Goal: Task Accomplishment & Management: Use online tool/utility

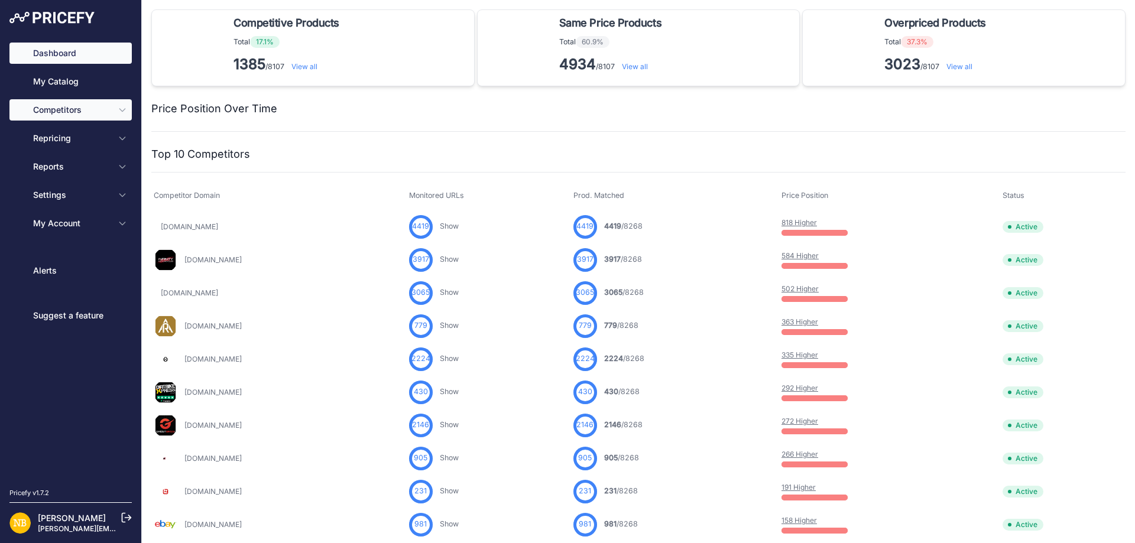
click at [106, 112] on span "Competitors" at bounding box center [71, 110] width 77 height 12
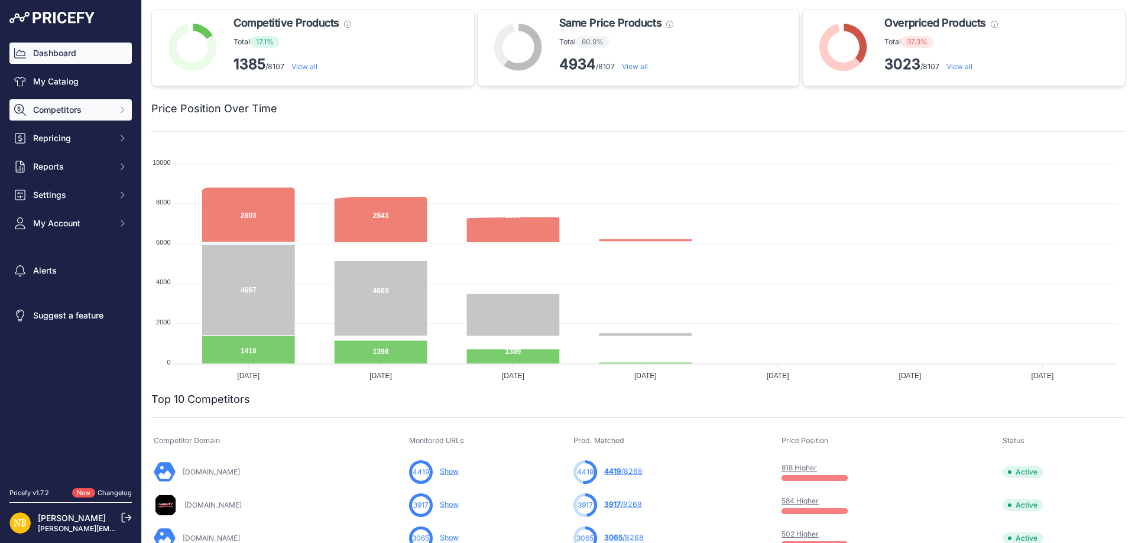
click at [123, 112] on icon "Sidebar" at bounding box center [122, 109] width 9 height 9
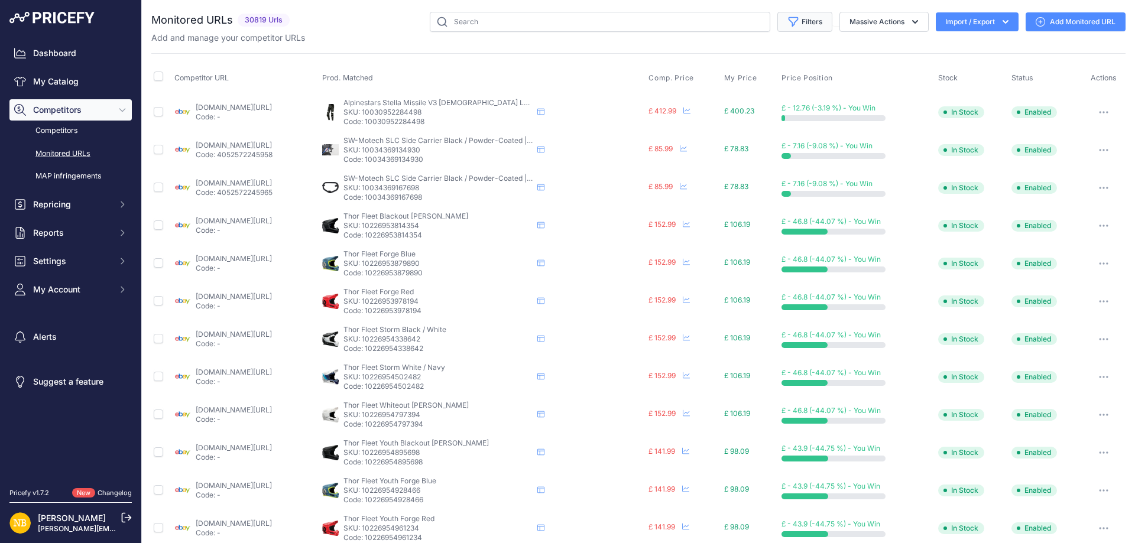
click at [819, 24] on button "Filters" at bounding box center [804, 22] width 55 height 20
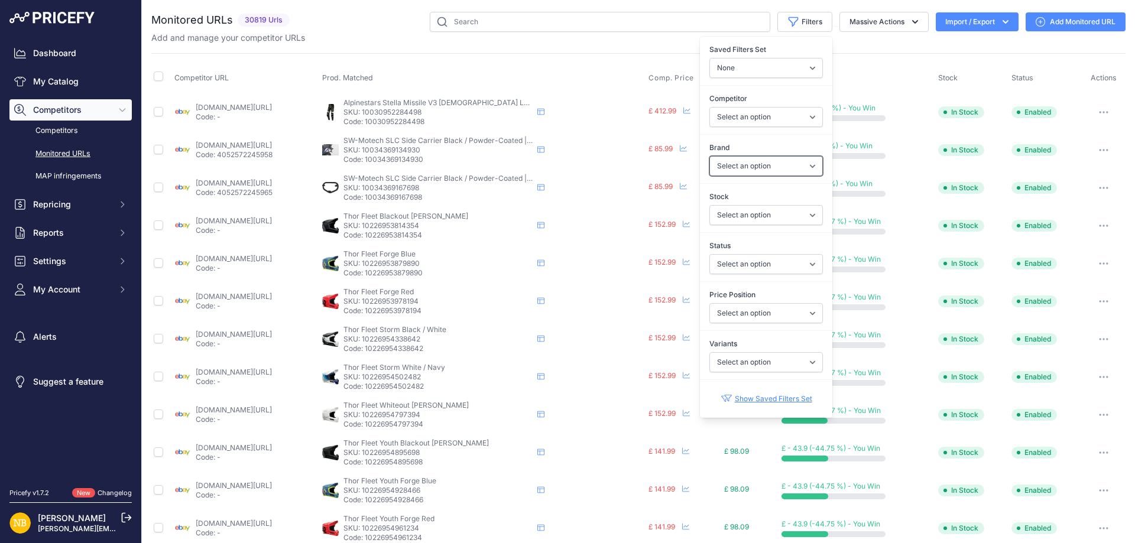
click at [723, 161] on select "Select an option 100% 13 And A Half Magazine AGV Airoh Ale Clothing Alpinestars…" at bounding box center [765, 166] width 113 height 20
select select "Nexx"
click at [709, 156] on select "Select an option 100% 13 And A Half Magazine AGV Airoh Ale Clothing Alpinestars…" at bounding box center [765, 166] width 113 height 20
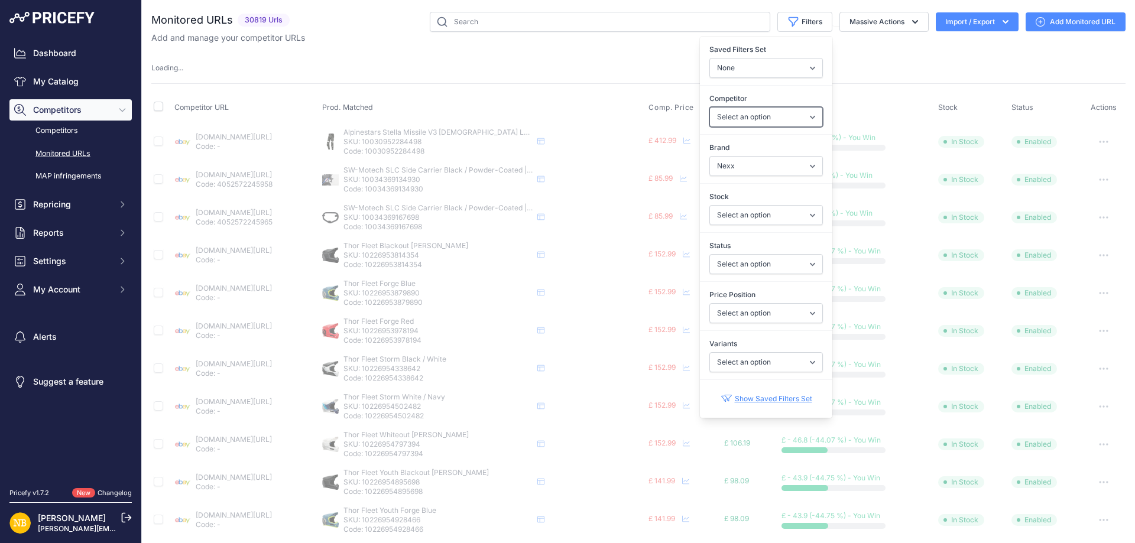
click at [724, 121] on select "Select an option 1stmx.co.uk 99bikes.co.uk adventurerider.co.uk agv.com asos.co…" at bounding box center [765, 117] width 113 height 20
select select "4347"
click at [724, 121] on select "Select an option 1stmx.co.uk 99bikes.co.uk adventurerider.co.uk agv.com asos.co…" at bounding box center [765, 117] width 113 height 20
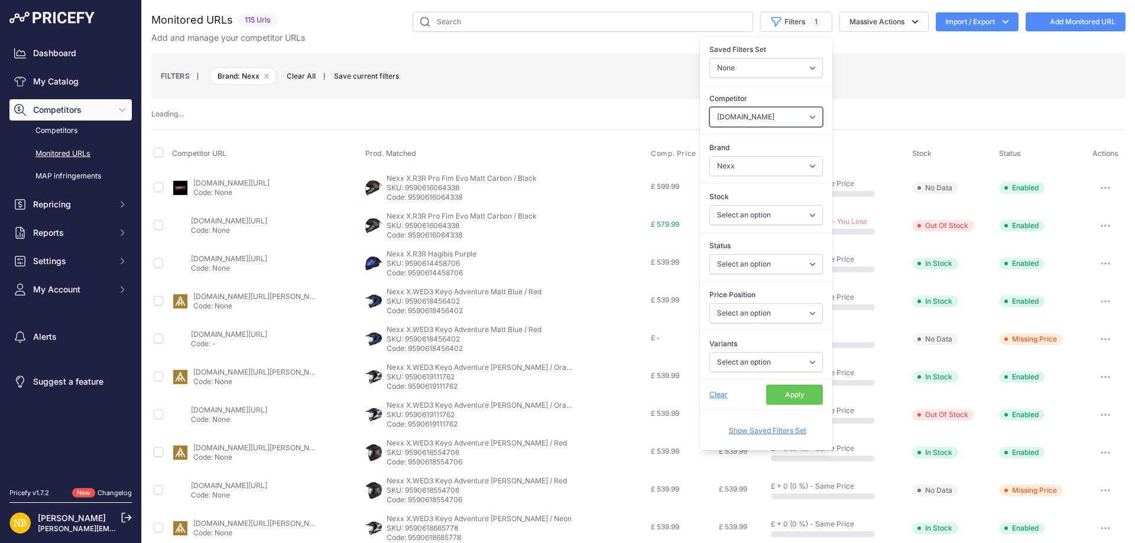
select select
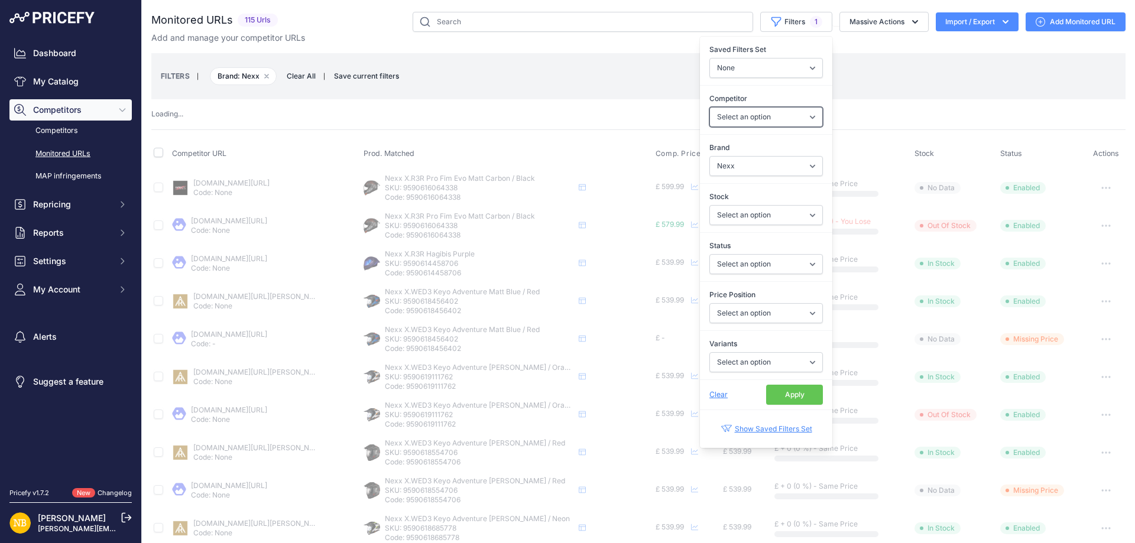
select select "4347"
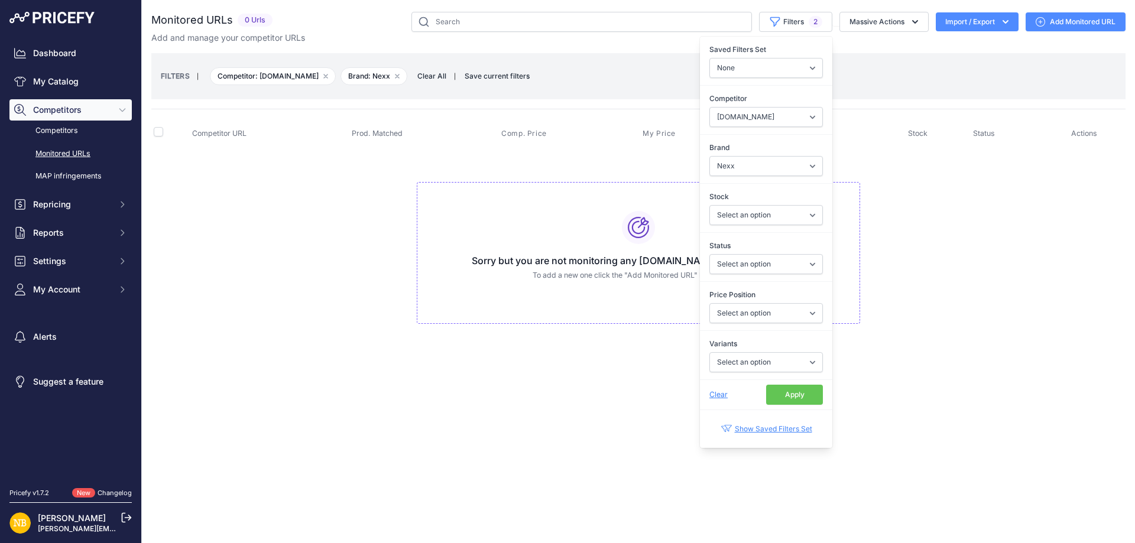
click at [787, 404] on button "Apply" at bounding box center [794, 395] width 57 height 20
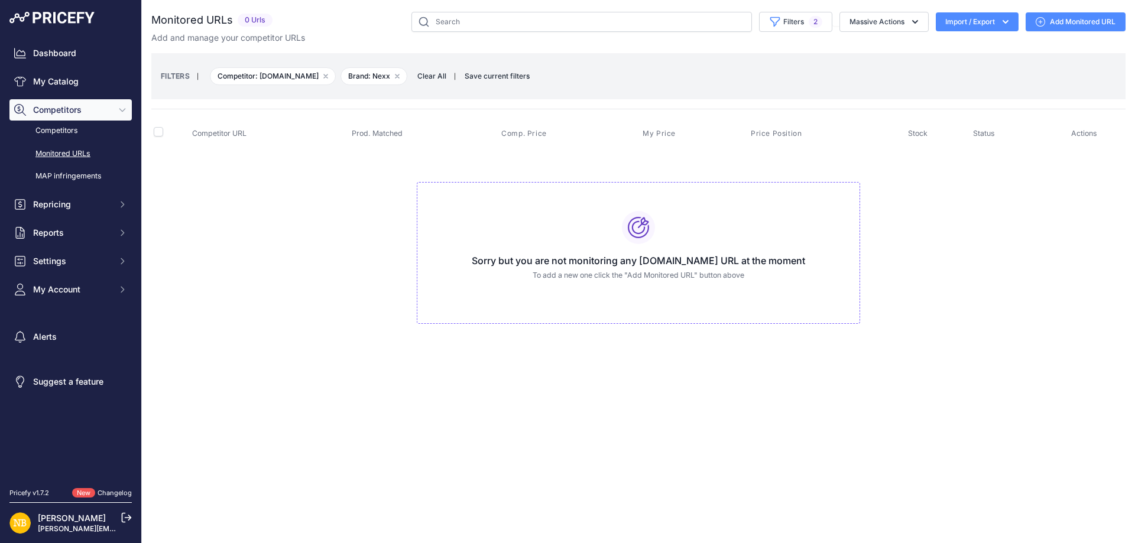
click at [421, 70] on div "FILTERS | Competitor: helmetcity.co.uk Remove filter option Brand: Nexx Remove …" at bounding box center [638, 76] width 955 height 32
click at [422, 81] on span "Clear All" at bounding box center [431, 76] width 41 height 12
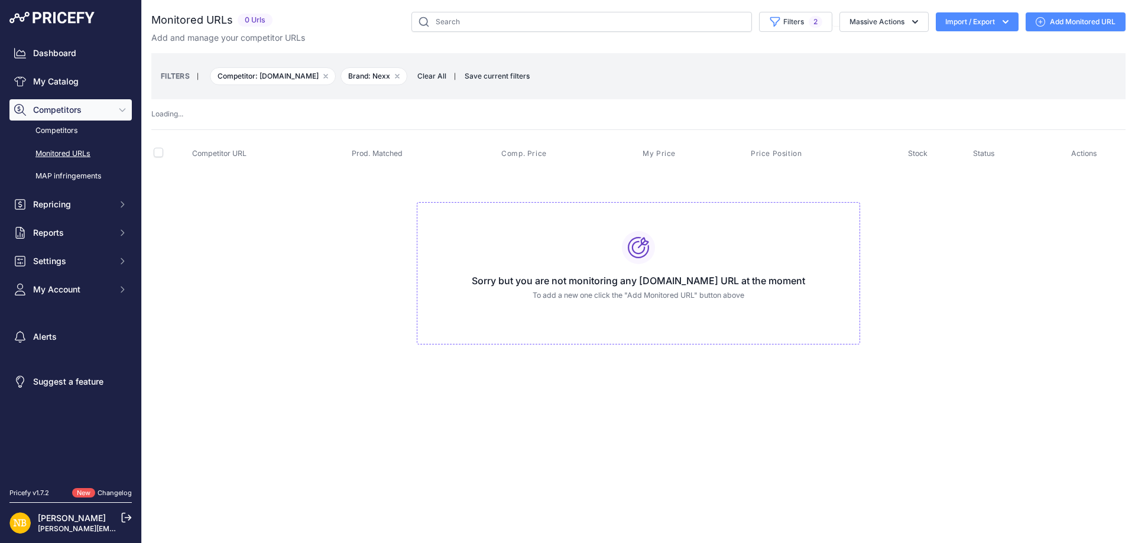
click at [426, 75] on span "Clear All" at bounding box center [431, 76] width 41 height 12
click at [441, 77] on span "Clear All" at bounding box center [431, 76] width 41 height 12
click at [327, 111] on div "Loading ..." at bounding box center [638, 114] width 974 height 11
click at [427, 79] on span "Clear All" at bounding box center [431, 76] width 41 height 12
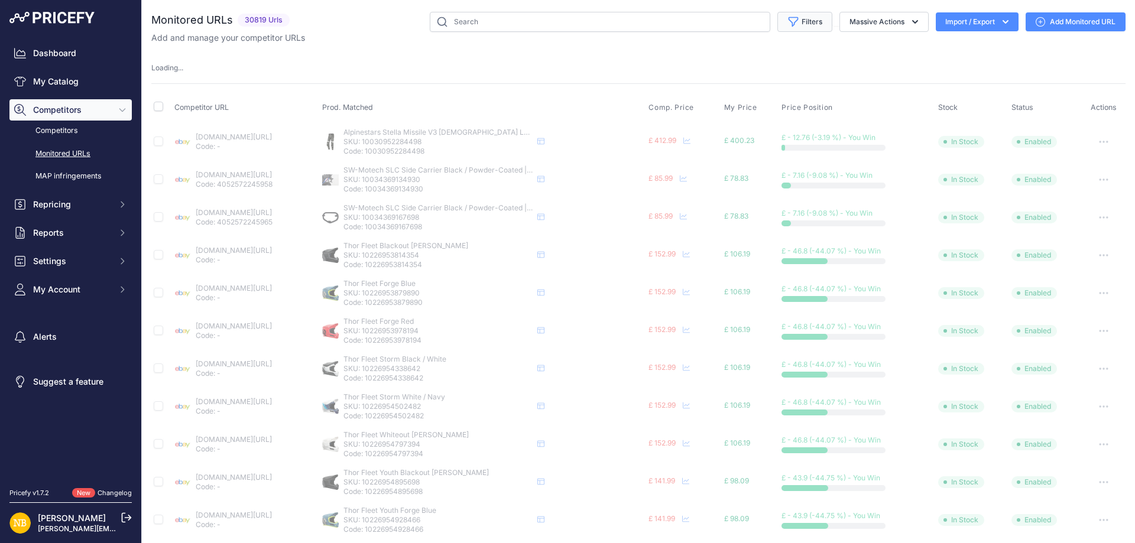
click at [805, 20] on button "Filters" at bounding box center [804, 22] width 55 height 20
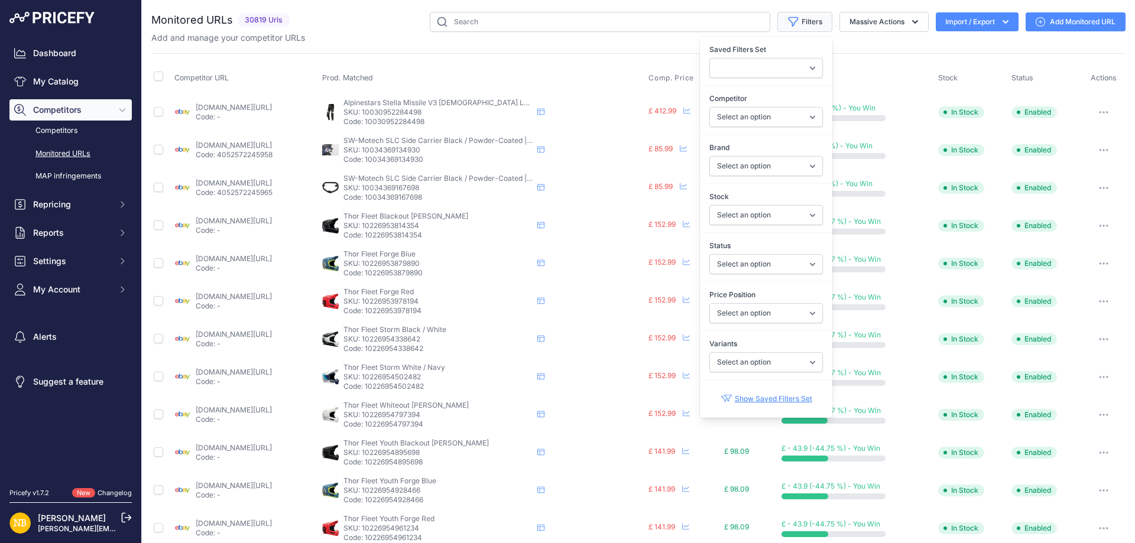
click at [797, 24] on button "Filters" at bounding box center [804, 22] width 55 height 20
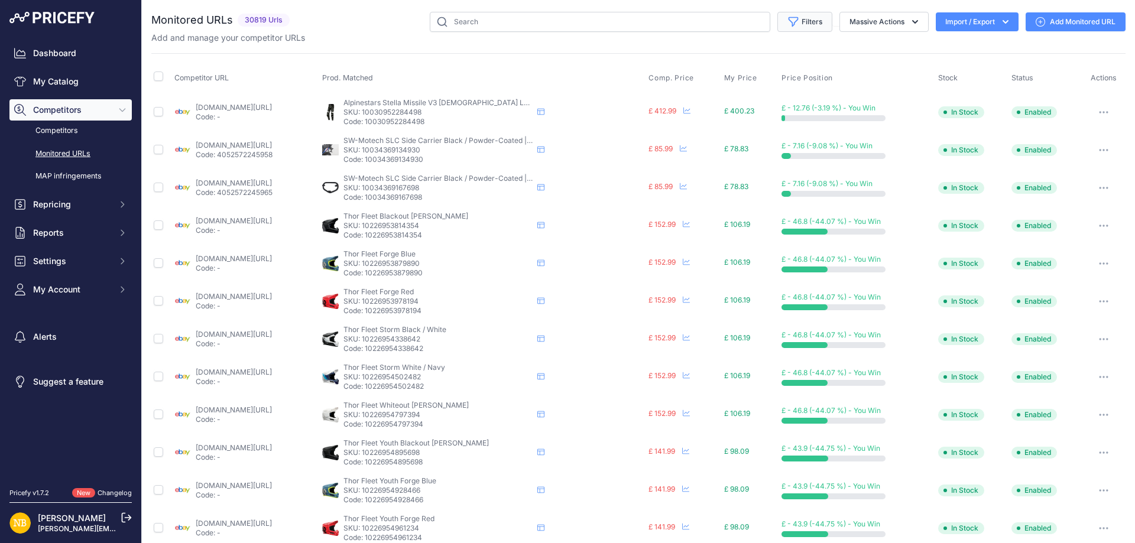
click at [791, 18] on button "Filters" at bounding box center [804, 22] width 55 height 20
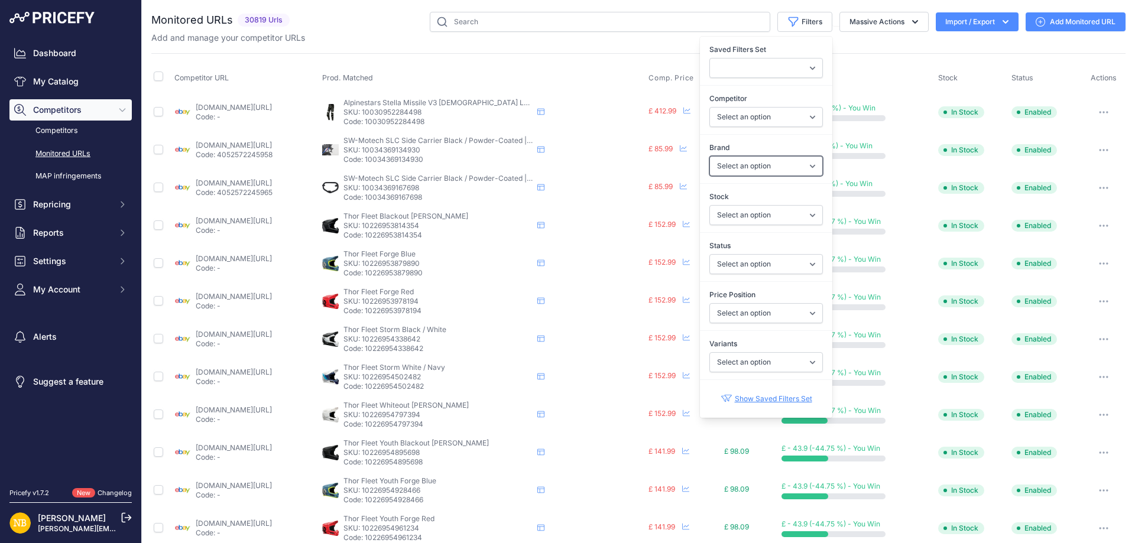
click at [736, 169] on select "Select an option 100% 13 And A Half Magazine AGV Airoh Ale Clothing Alpinestars…" at bounding box center [765, 166] width 113 height 20
select select "Macna"
click at [709, 156] on select "Select an option 100% 13 And A Half Magazine AGV Airoh Ale Clothing Alpinestars…" at bounding box center [765, 166] width 113 height 20
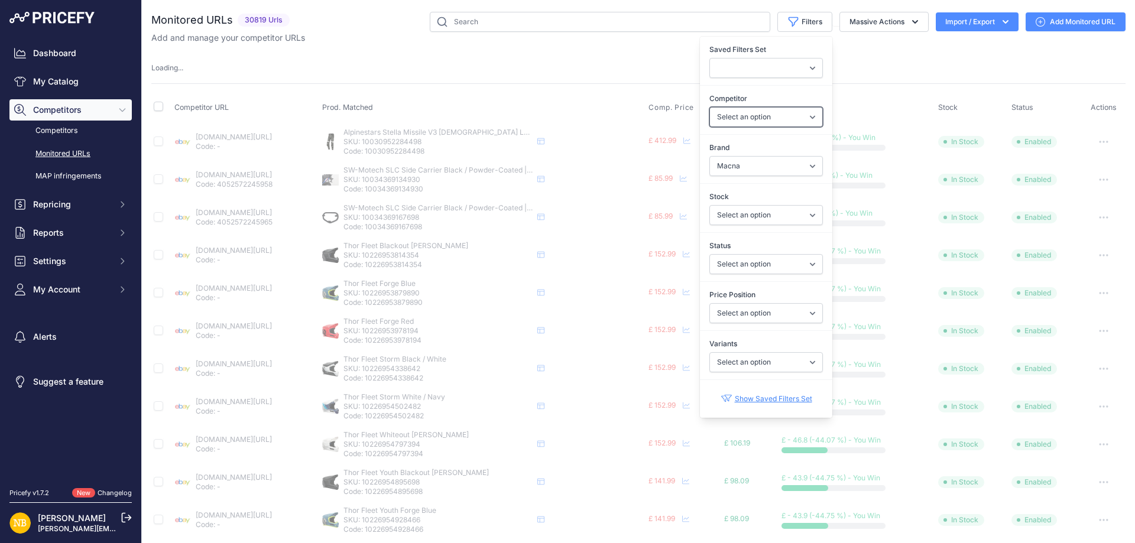
click at [734, 125] on select "Select an option ebay.co.uk asos.com sportsbikeshop.co.uk gearchangeonline.com …" at bounding box center [765, 117] width 113 height 20
select select "4354"
click at [709, 107] on select "Select an option ebay.co.uk asos.com sportsbikeshop.co.uk gearchangeonline.com …" at bounding box center [765, 117] width 113 height 20
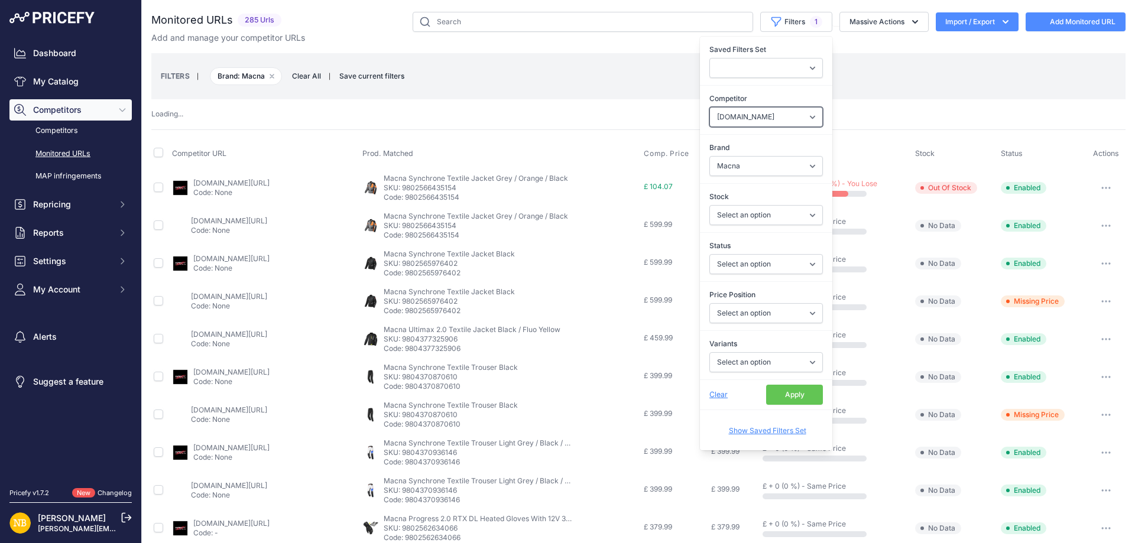
select select
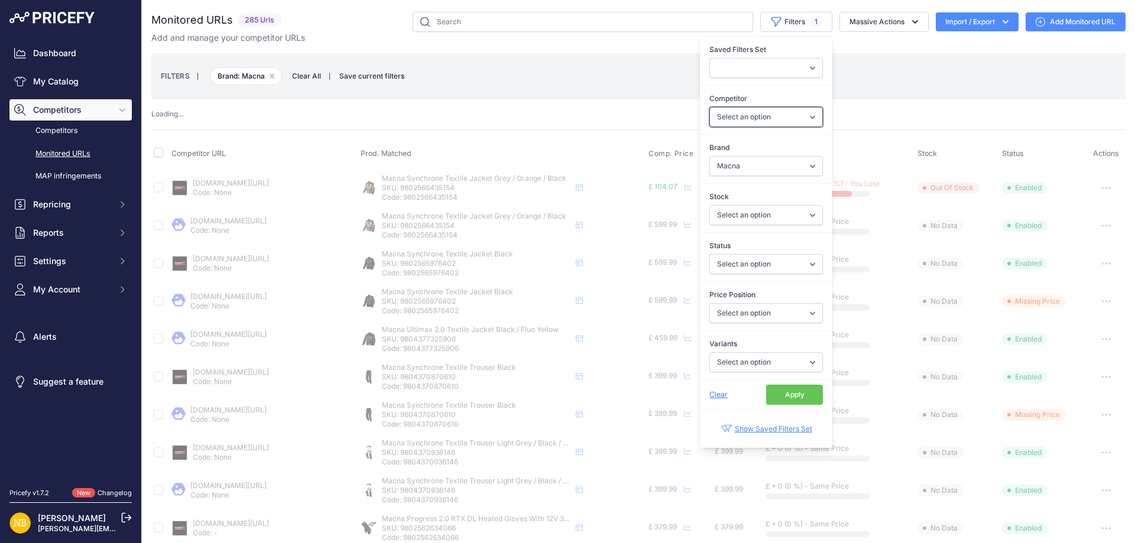
select select "4354"
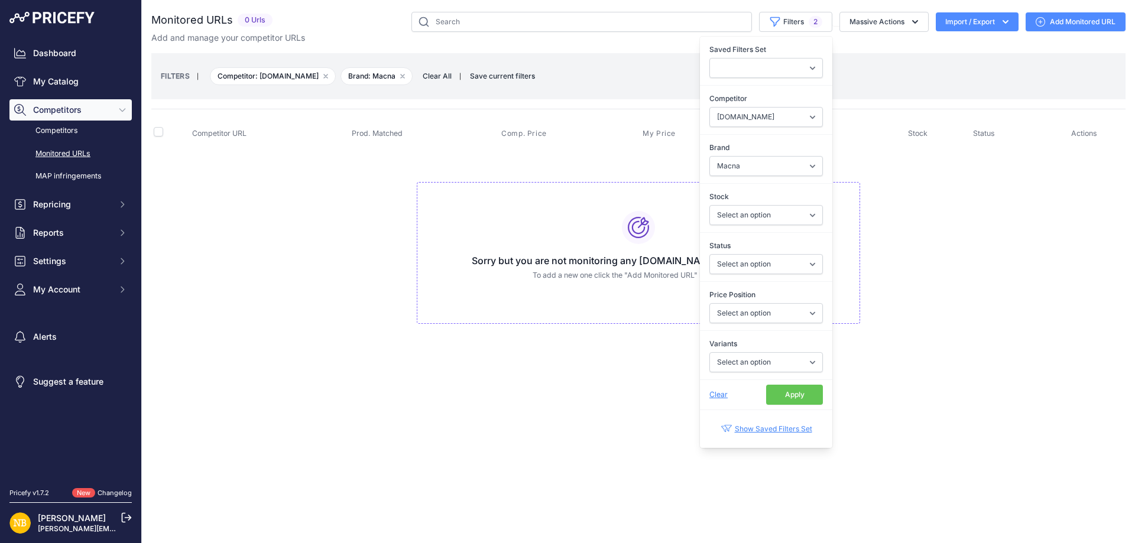
click at [789, 394] on button "Apply" at bounding box center [794, 395] width 57 height 20
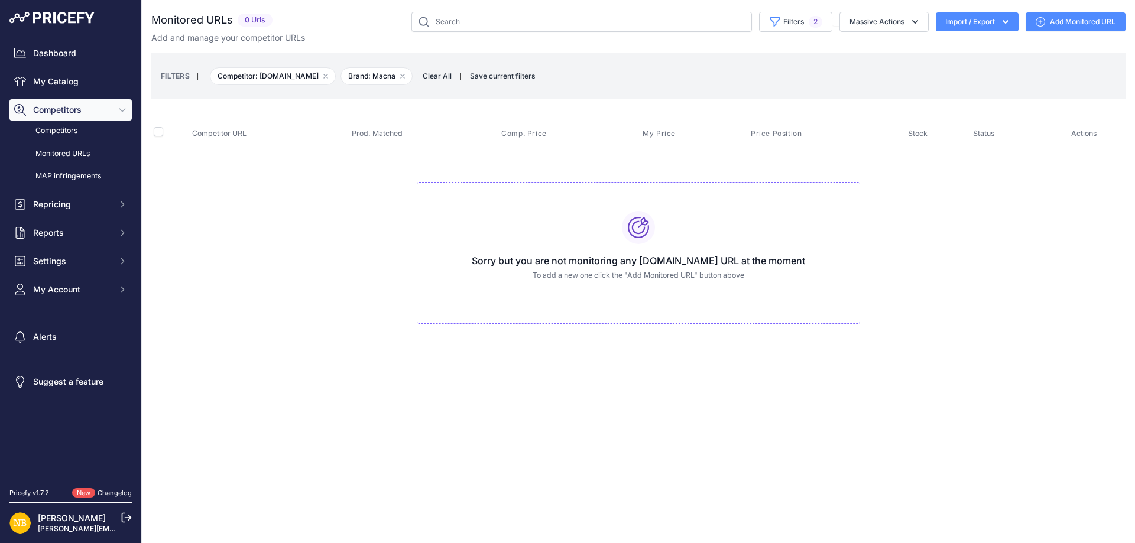
click at [444, 81] on span "Clear All" at bounding box center [437, 76] width 41 height 12
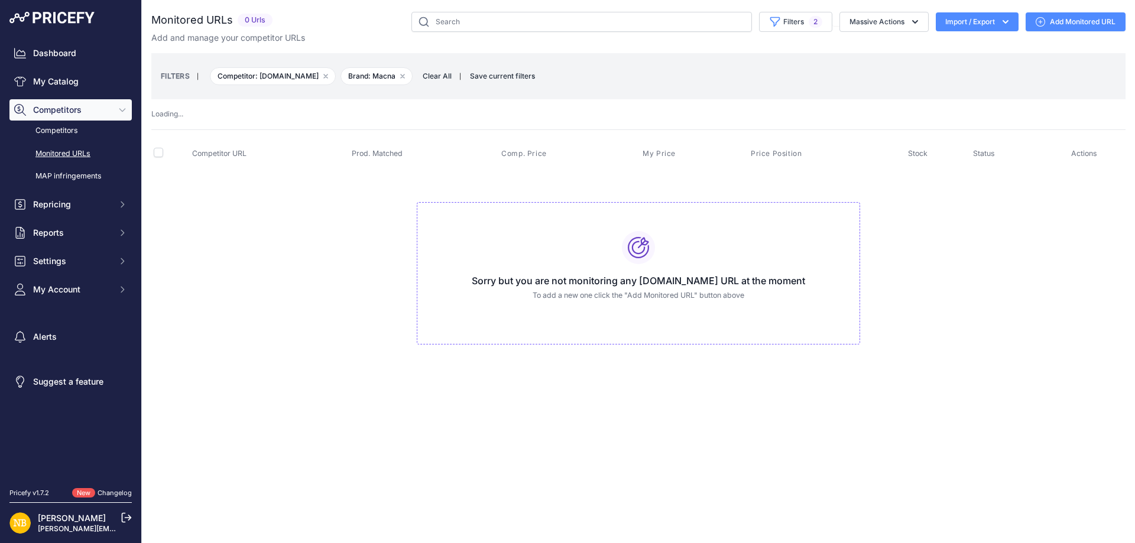
click at [444, 76] on span "Clear All" at bounding box center [437, 76] width 41 height 12
click at [444, 76] on div "Monitored URLs 0 Urls" at bounding box center [638, 190] width 974 height 356
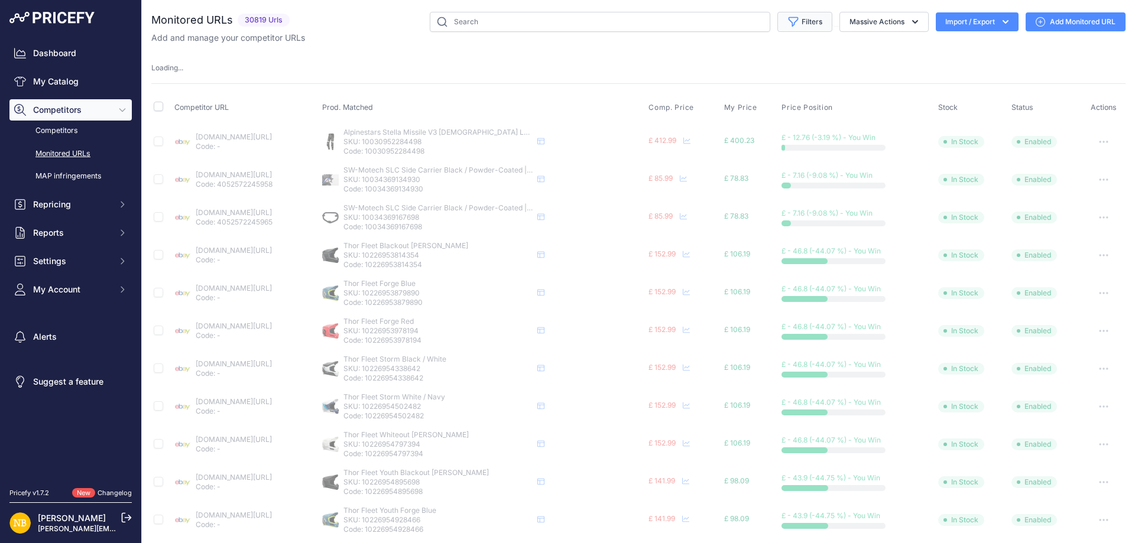
click at [815, 14] on button "Filters" at bounding box center [804, 22] width 55 height 20
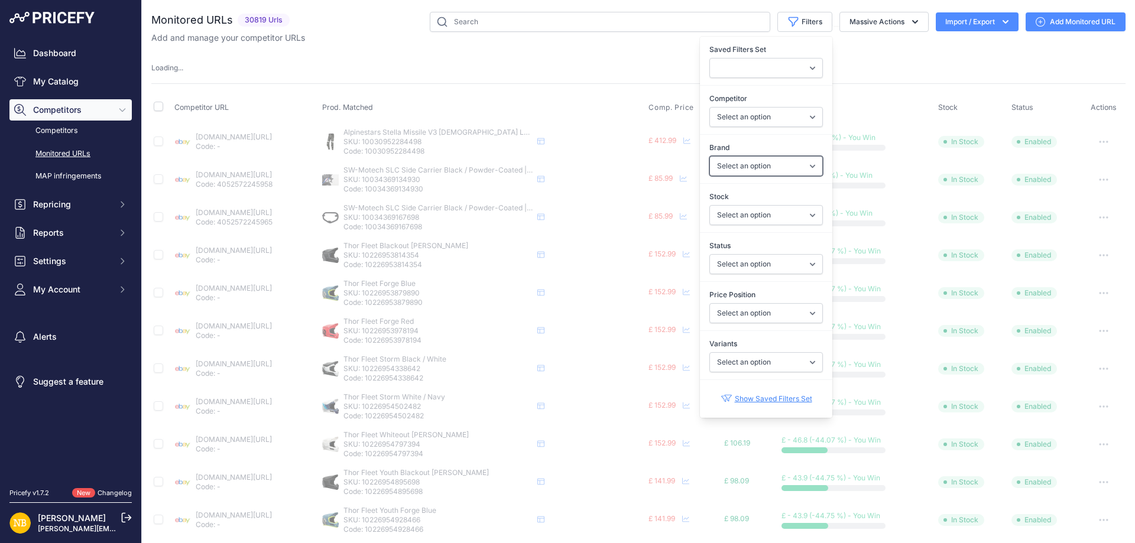
click at [709, 168] on select "Select an option 100% 13 And A Half Magazine AGV Airoh Ale Clothing Alpinestars…" at bounding box center [765, 166] width 113 height 20
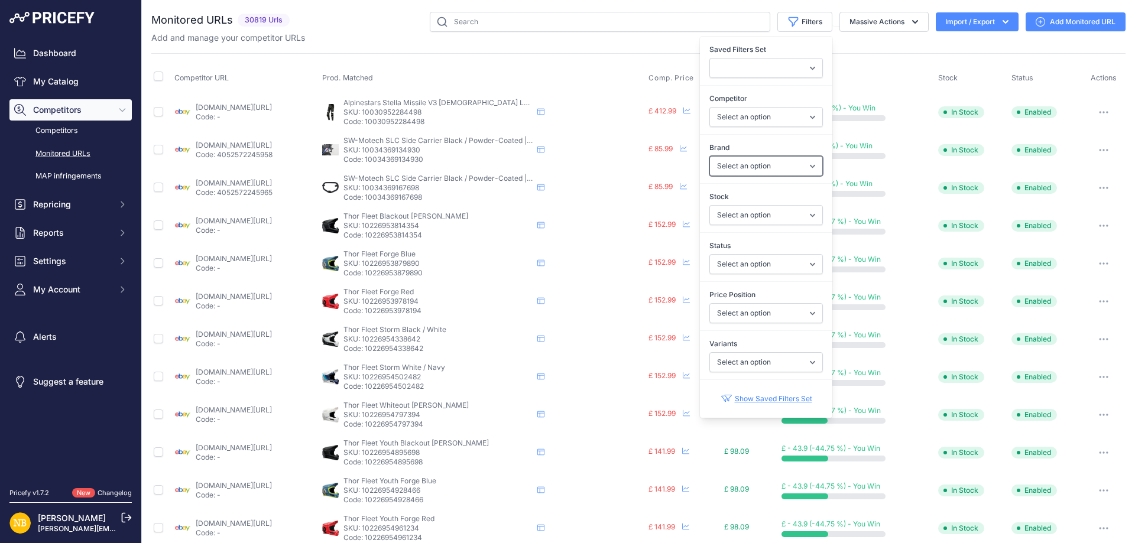
select select "Forma"
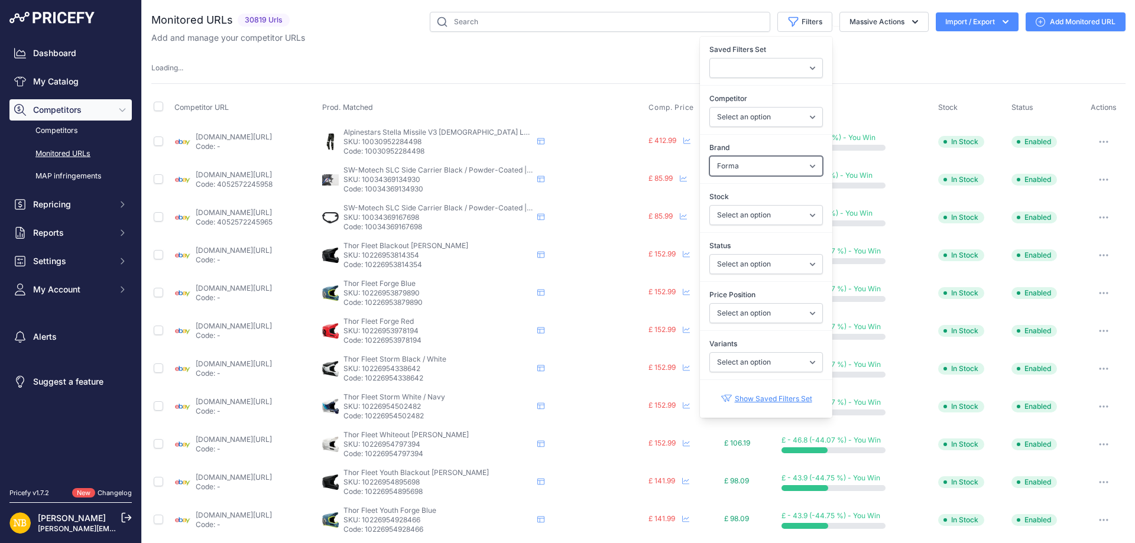
click at [709, 168] on select "Select an option 100% 13 And A Half Magazine AGV Airoh Ale Clothing Alpinestars…" at bounding box center [765, 166] width 113 height 20
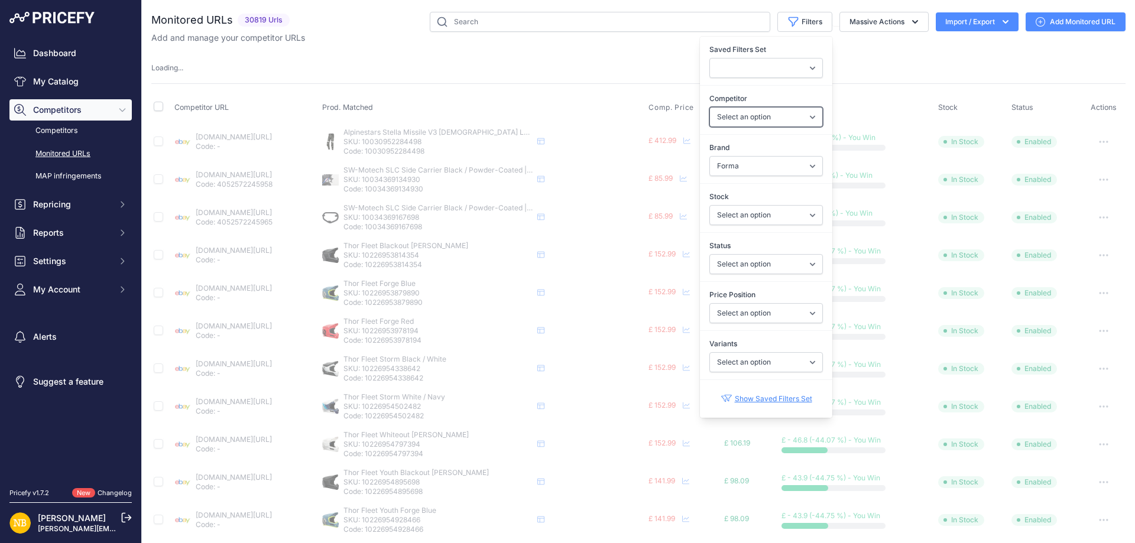
click at [720, 119] on select "Select an option ebay.co.uk asos.com sportsbikeshop.co.uk gearchangeonline.com …" at bounding box center [765, 117] width 113 height 20
select select "15386"
click at [709, 107] on select "Select an option ebay.co.uk asos.com sportsbikeshop.co.uk gearchangeonline.com …" at bounding box center [765, 117] width 113 height 20
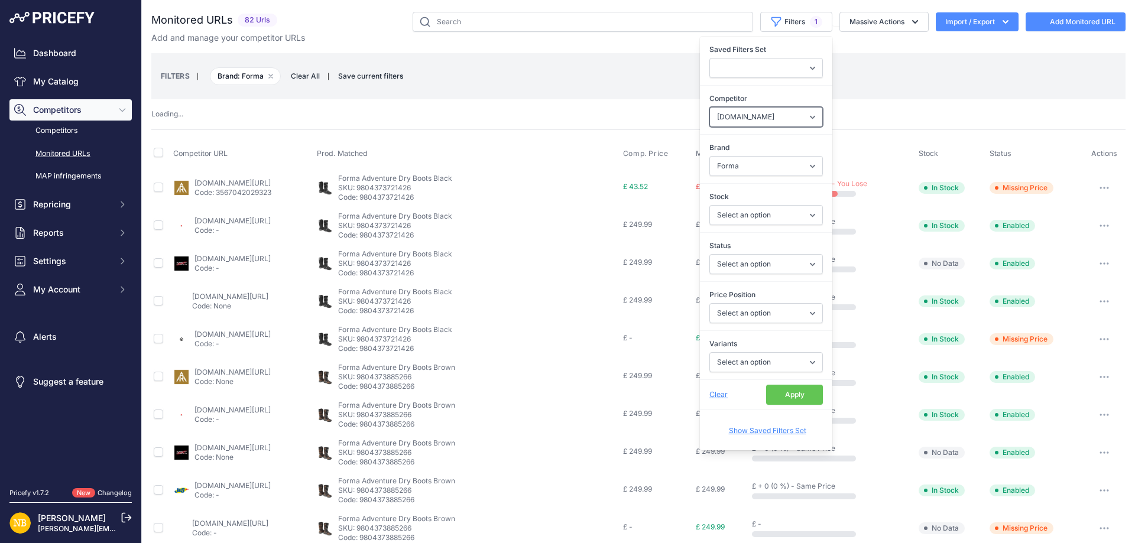
select select
select select "15386"
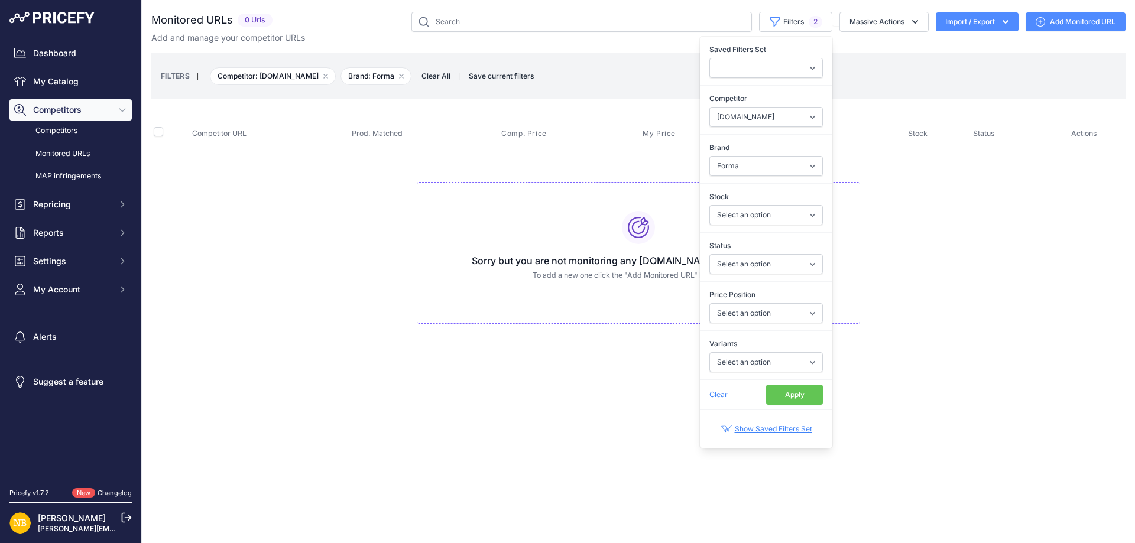
click at [800, 391] on button "Apply" at bounding box center [794, 395] width 57 height 20
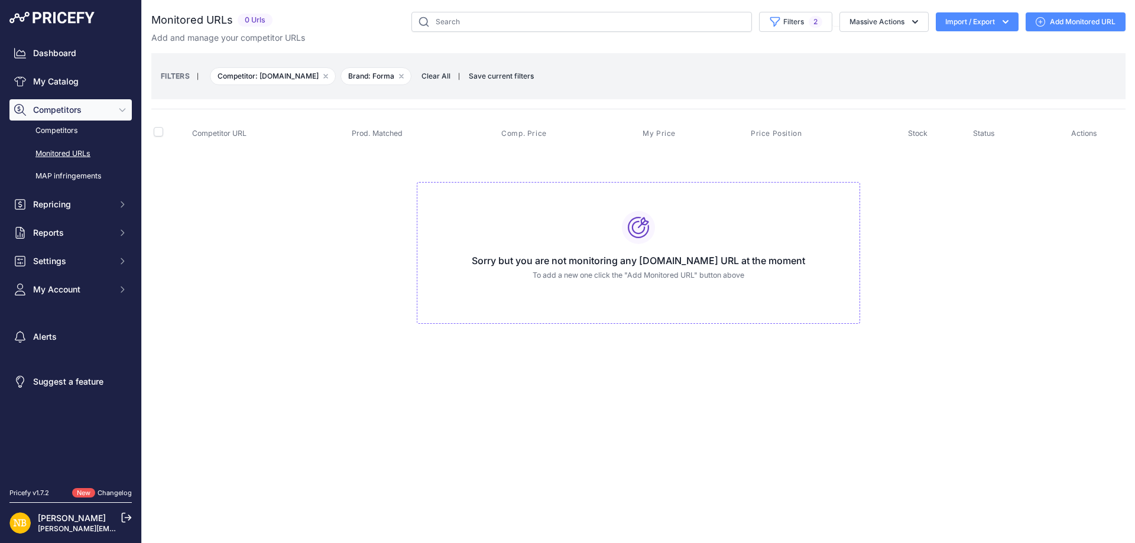
click at [425, 80] on span "Clear All" at bounding box center [435, 76] width 41 height 12
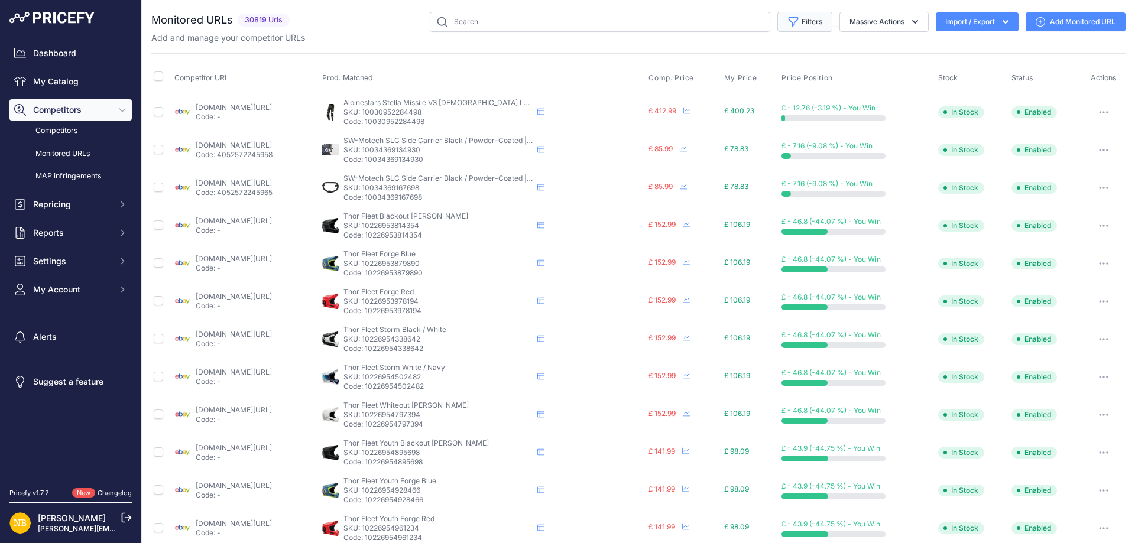
click at [800, 18] on button "Filters" at bounding box center [804, 22] width 55 height 20
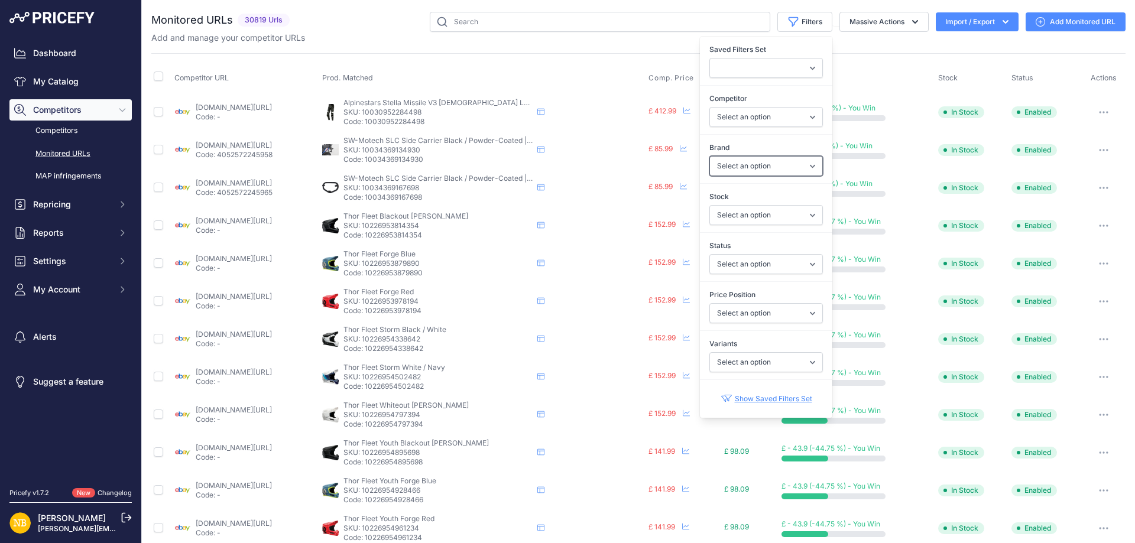
click at [715, 168] on select "Select an option 100% 13 And A Half Magazine AGV Airoh Ale Clothing Alpinestars…" at bounding box center [765, 166] width 113 height 20
select select "Forma"
click at [709, 156] on select "Select an option 100% 13 And A Half Magazine AGV Airoh Ale Clothing Alpinestars…" at bounding box center [765, 166] width 113 height 20
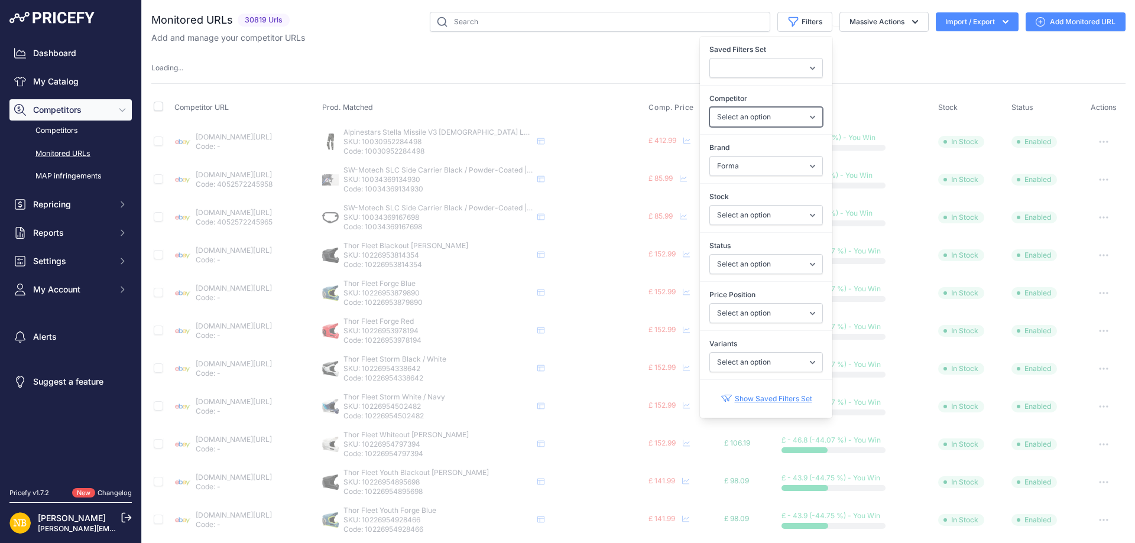
click at [727, 116] on select "Select an option ebay.co.uk asos.com sportsbikeshop.co.uk gearchangeonline.com …" at bounding box center [765, 117] width 113 height 20
select select "4354"
click at [709, 107] on select "Select an option ebay.co.uk asos.com sportsbikeshop.co.uk gearchangeonline.com …" at bounding box center [765, 117] width 113 height 20
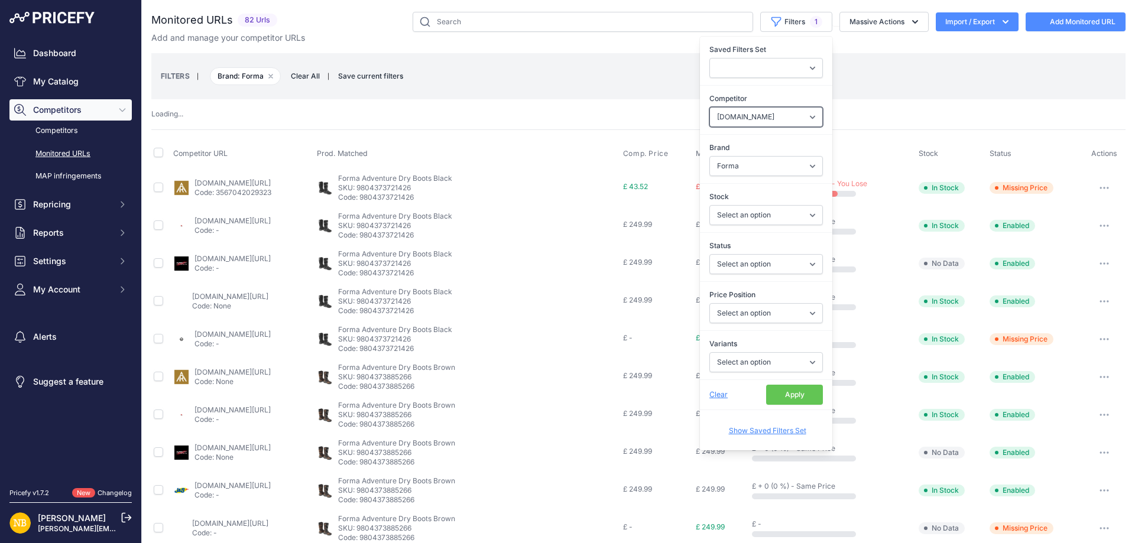
select select
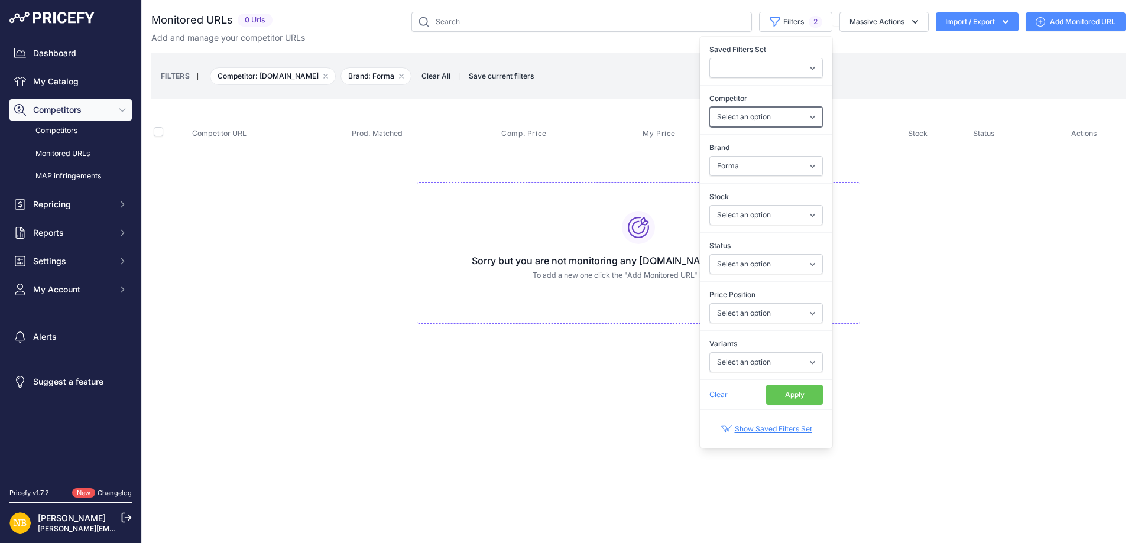
select select "4354"
click at [799, 394] on button "Apply" at bounding box center [794, 395] width 57 height 20
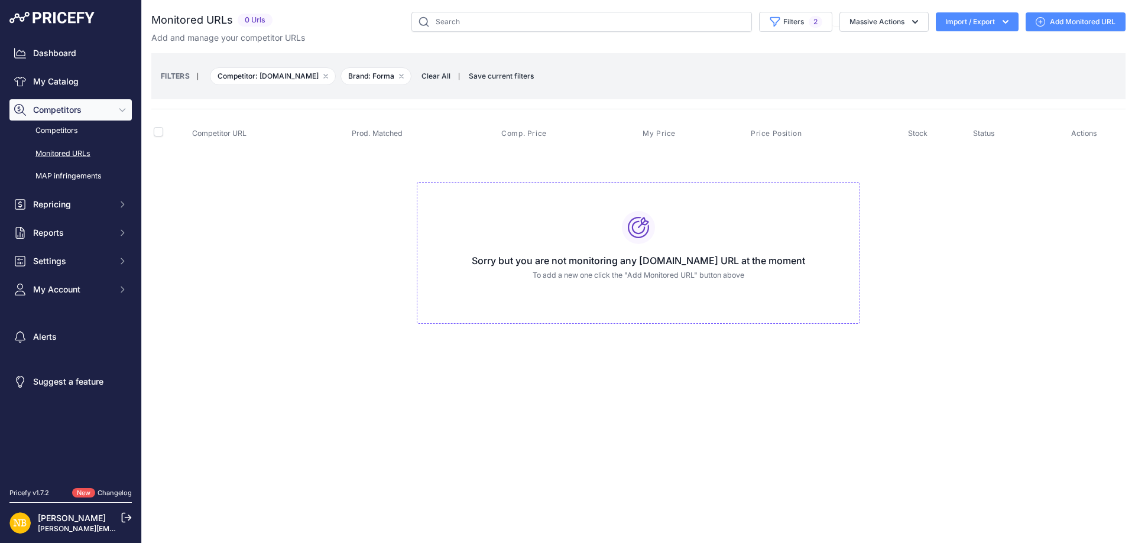
click at [434, 79] on span "Clear All" at bounding box center [435, 76] width 41 height 12
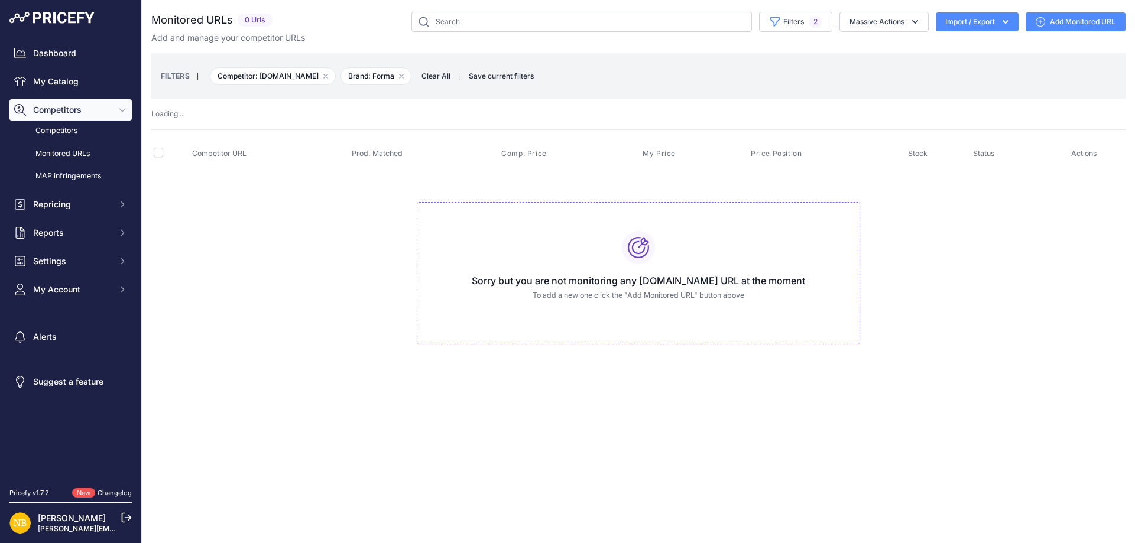
click at [434, 79] on span "Clear All" at bounding box center [435, 76] width 41 height 12
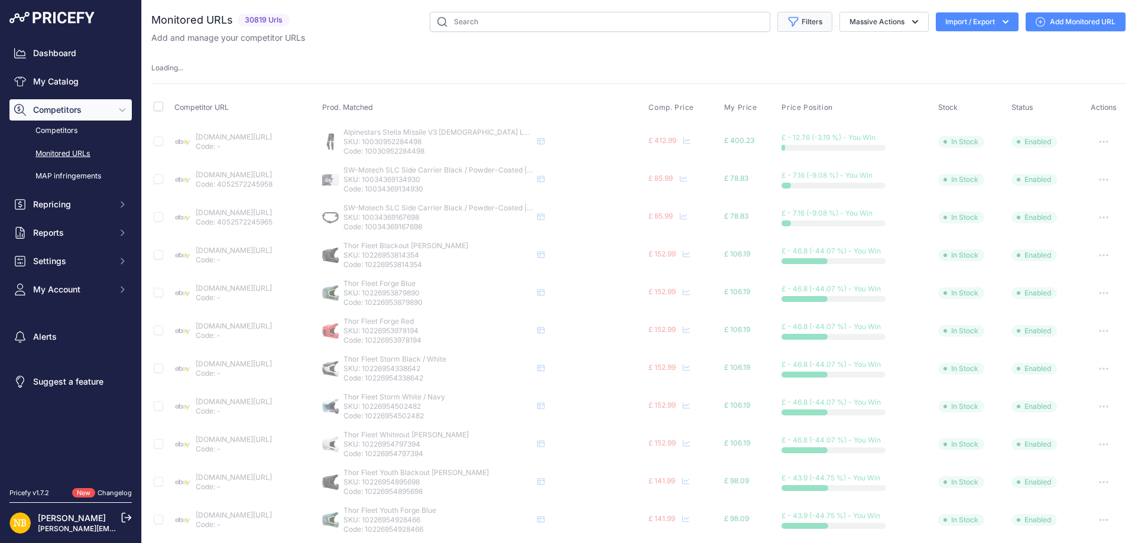
click at [791, 20] on button "Filters" at bounding box center [804, 22] width 55 height 20
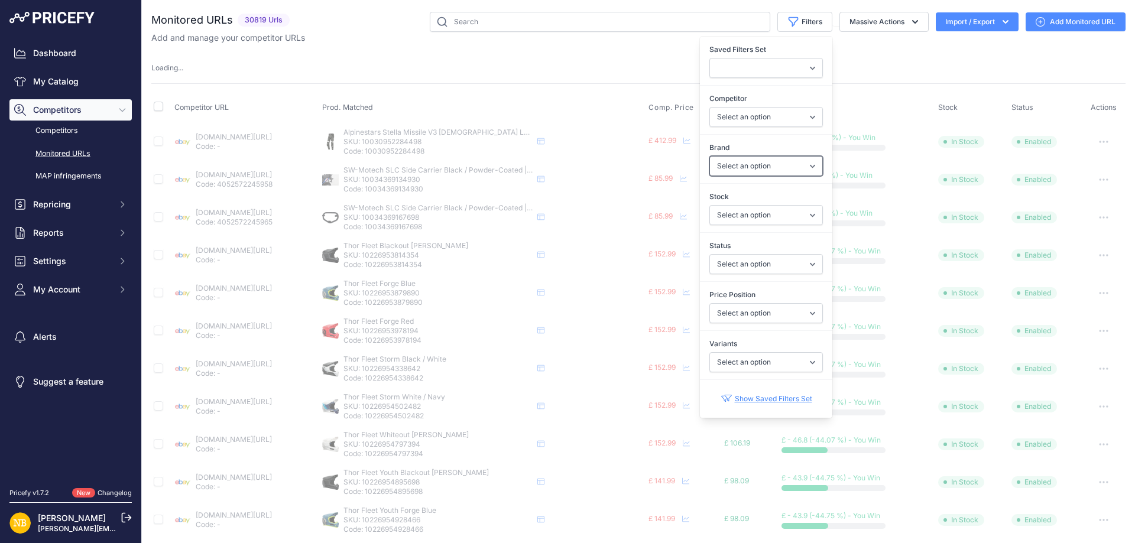
click at [723, 163] on select "Select an option 100% 13 And A Half Magazine AGV Airoh Ale Clothing Alpinestars…" at bounding box center [765, 166] width 113 height 20
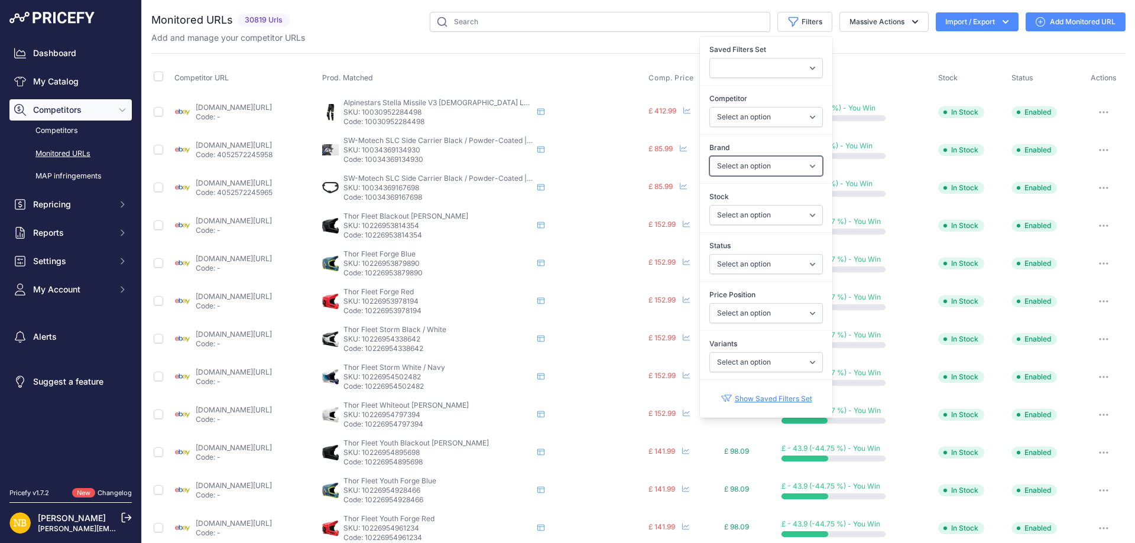
select select "Schuberth"
click at [709, 156] on select "Select an option 100% 13 And A Half Magazine AGV Airoh Ale Clothing Alpinestars…" at bounding box center [765, 166] width 113 height 20
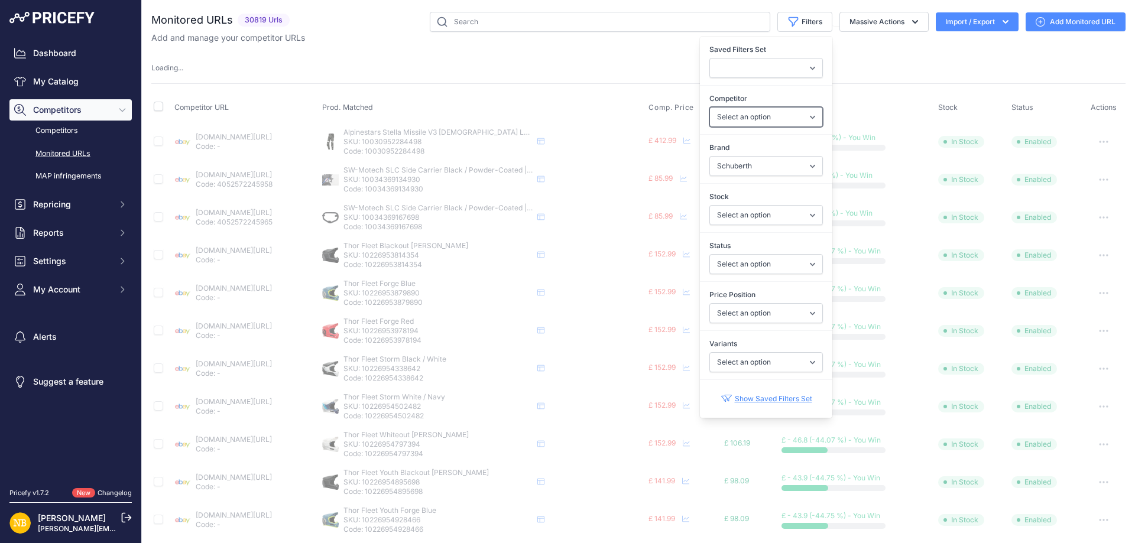
click at [728, 123] on select "Select an option ebay.co.uk asos.com sportsbikeshop.co.uk gearchangeonline.com …" at bounding box center [765, 117] width 113 height 20
select select "4341"
click at [709, 107] on select "Select an option ebay.co.uk asos.com sportsbikeshop.co.uk gearchangeonline.com …" at bounding box center [765, 117] width 113 height 20
select select
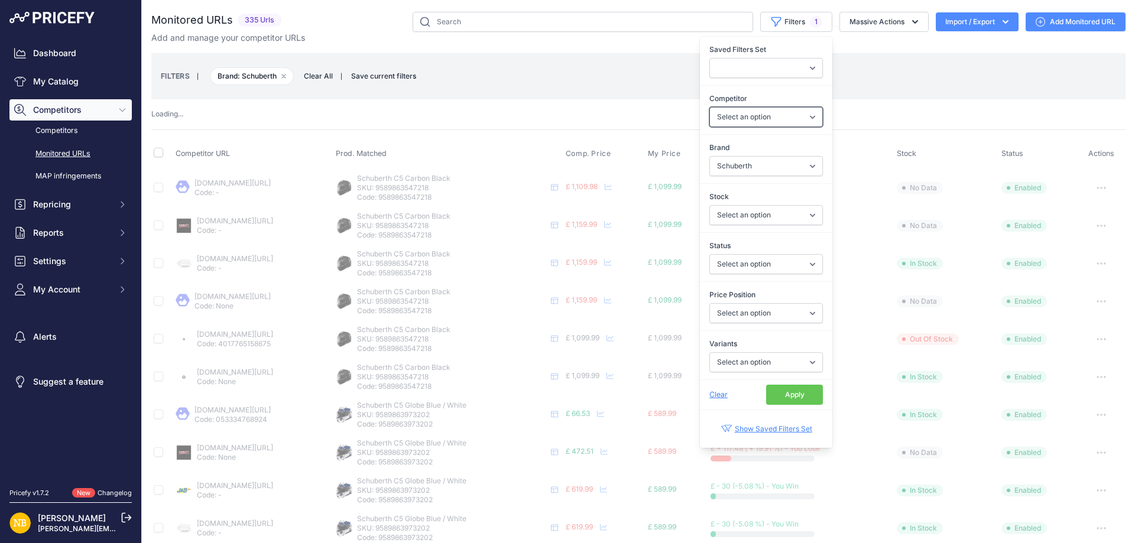
select select "4341"
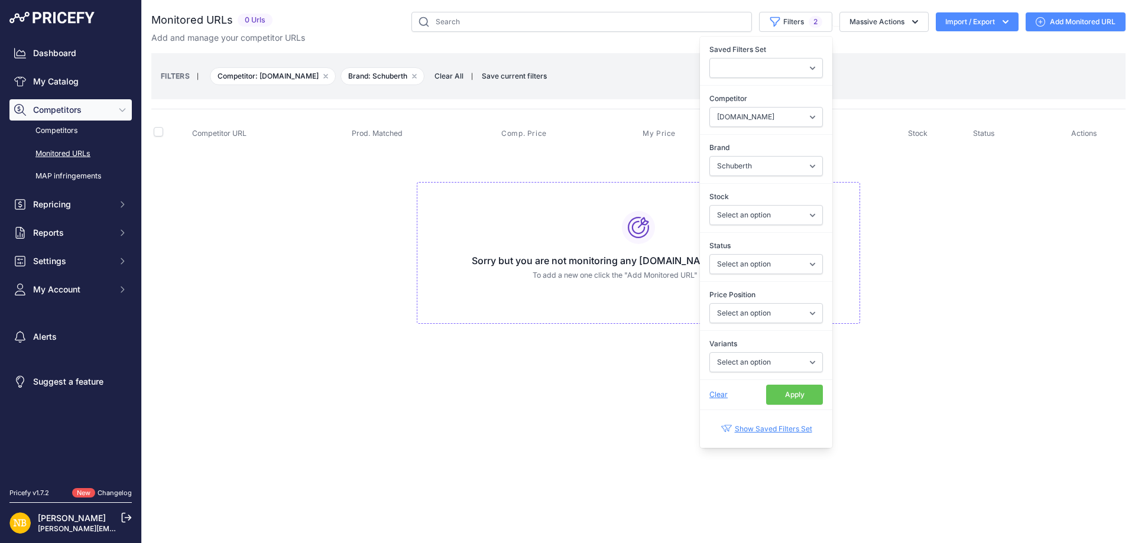
click at [794, 396] on button "Apply" at bounding box center [794, 395] width 57 height 20
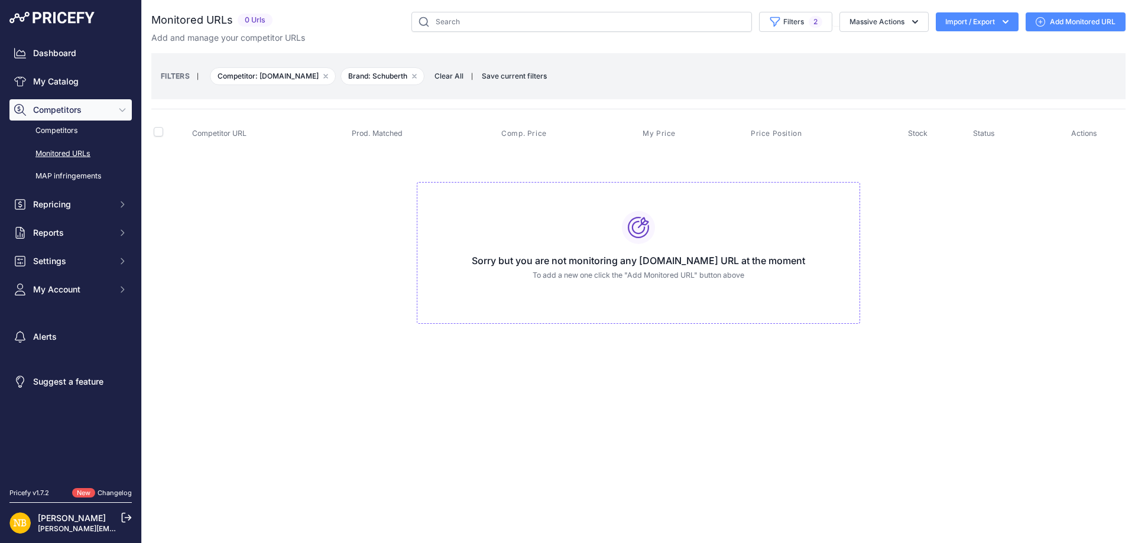
click at [421, 389] on div "Close You are not connected to the internet." at bounding box center [638, 271] width 993 height 543
click at [467, 73] on span "Clear All" at bounding box center [448, 76] width 41 height 12
